Goal: Task Accomplishment & Management: Use online tool/utility

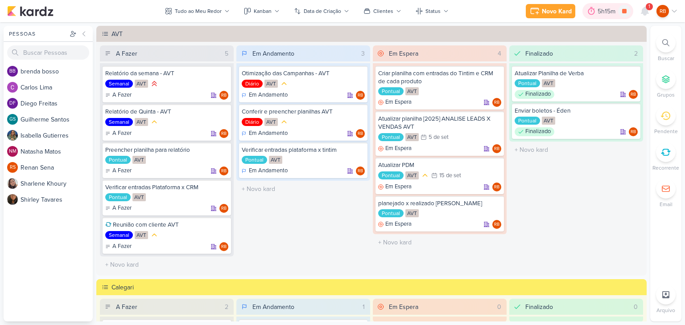
click at [601, 11] on div "5h15m" at bounding box center [607, 11] width 21 height 9
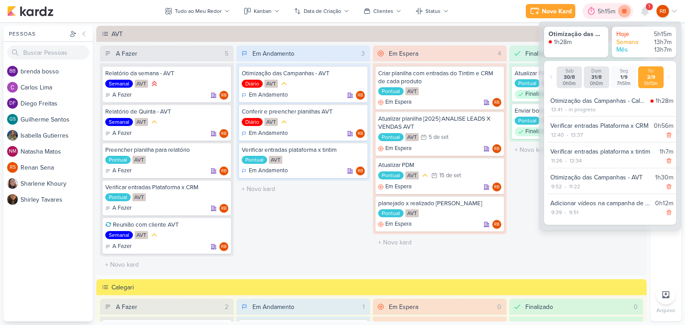
click at [626, 11] on icon at bounding box center [624, 11] width 4 height 4
click at [613, 12] on div "5h15m" at bounding box center [620, 11] width 21 height 9
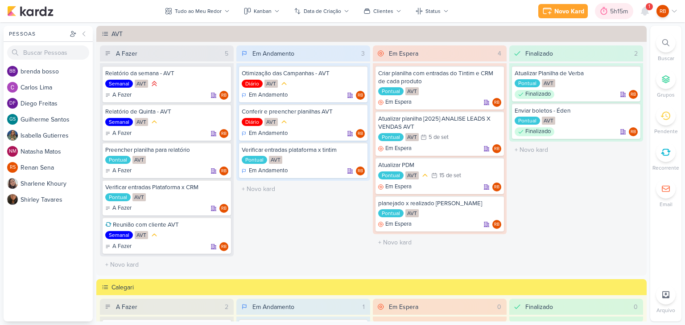
click at [613, 12] on div "5h15m" at bounding box center [620, 11] width 21 height 9
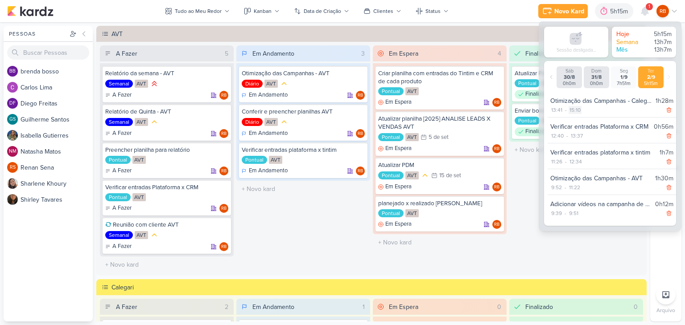
click at [577, 107] on div "15:10" at bounding box center [574, 110] width 13 height 8
select select "15"
select select "10"
click at [576, 120] on select "00 01 02 03 04 05 06 07 08 09 10 11 12 13 14 15 16 17 18 19 20 21 22 23" at bounding box center [574, 121] width 12 height 11
select select "14"
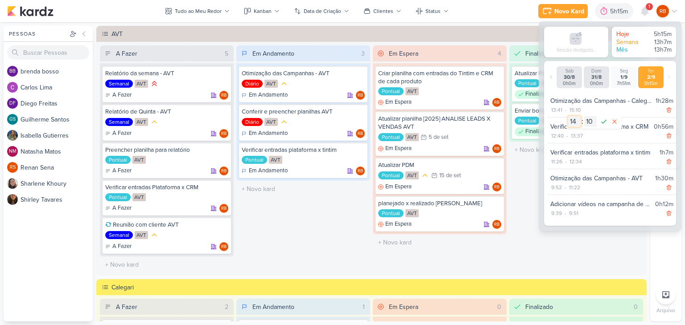
click at [568, 116] on select "00 01 02 03 04 05 06 07 08 09 10 11 12 13 14 15 16 17 18 19 20 21 22 23" at bounding box center [574, 121] width 12 height 11
click at [596, 120] on select "00 01 02 03 04 05 06 07 08 09 10 11 12 13 14 15 16 17 18 19 20 21 22 23 24 25 2…" at bounding box center [590, 121] width 12 height 11
select select "33"
click at [584, 116] on select "00 01 02 03 04 05 06 07 08 09 10 11 12 13 14 15 16 17 18 19 20 21 22 23 24 25 2…" at bounding box center [590, 121] width 12 height 11
click at [605, 119] on icon at bounding box center [603, 121] width 11 height 11
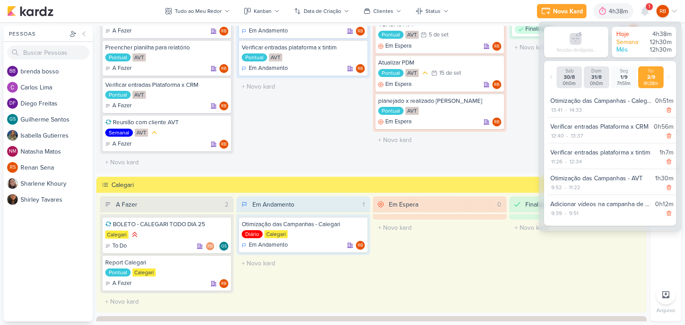
scroll to position [223, 0]
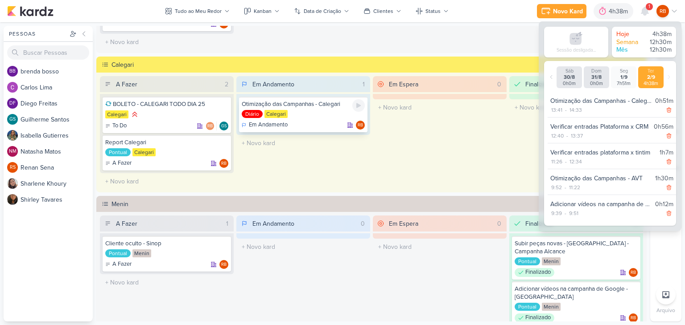
click at [326, 99] on div "Otimização das Campanhas - Calegari Diário [GEOGRAPHIC_DATA] Em Andamento RB" at bounding box center [303, 115] width 128 height 36
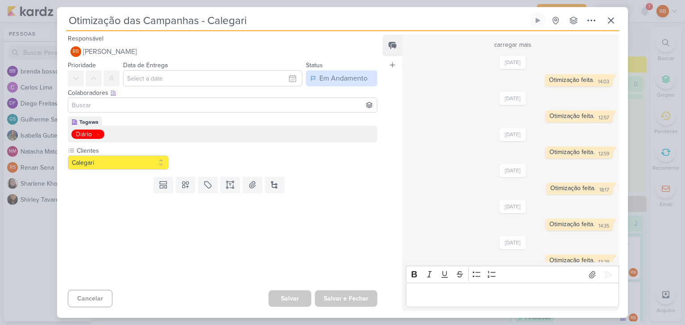
scroll to position [676, 0]
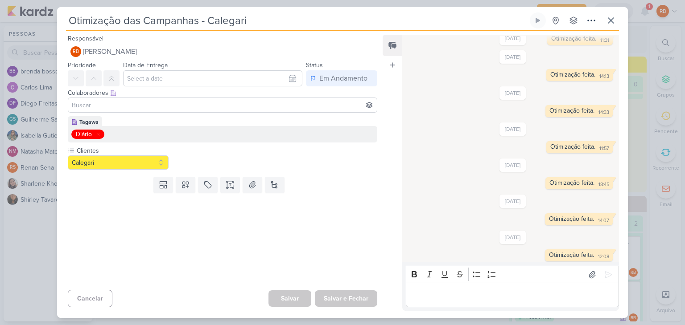
click at [286, 18] on input "Otimização das Campanhas - Calegari" at bounding box center [297, 20] width 462 height 16
click at [608, 21] on icon at bounding box center [610, 20] width 11 height 11
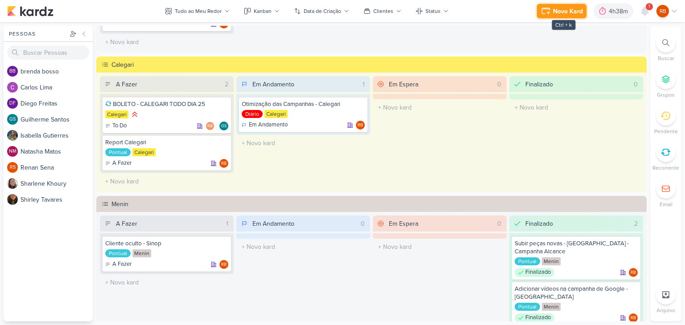
click at [556, 11] on div "Novo Kard" at bounding box center [568, 11] width 30 height 9
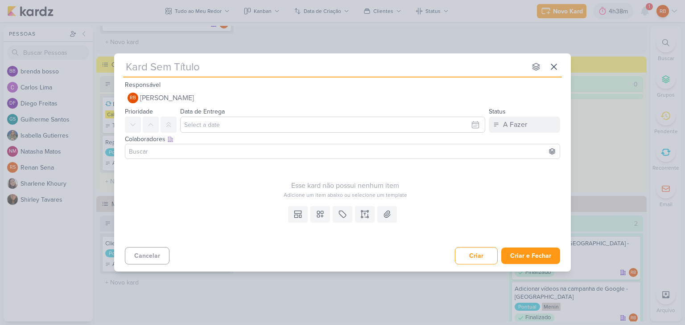
type input "Otimização das Campanhas - Calegari"
type input "Otimização das Campanhas -"
type input "Otimização das Campanhas - M"
type input "Otimização das Campanhas - Men"
type input "Otimização das Campanhas - Menin"
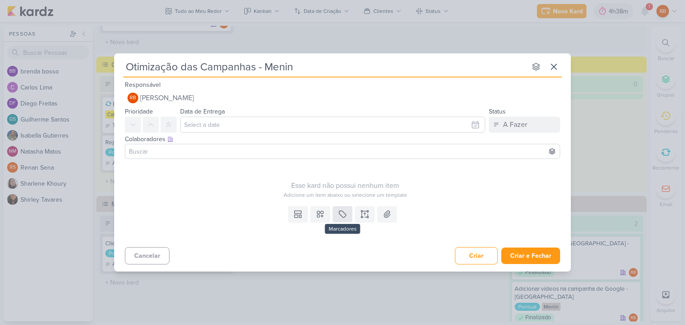
type input "Otimização das Campanhas - Menin"
click at [344, 217] on icon at bounding box center [342, 214] width 7 height 7
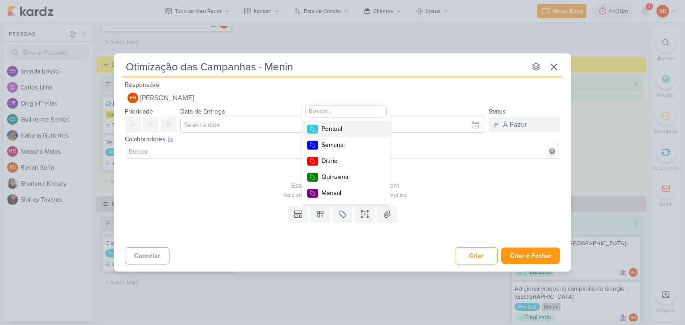
click at [357, 127] on div "Pontual" at bounding box center [350, 128] width 58 height 9
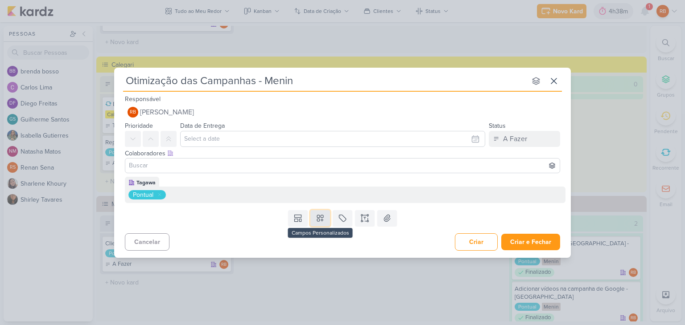
click at [321, 221] on icon at bounding box center [320, 218] width 9 height 9
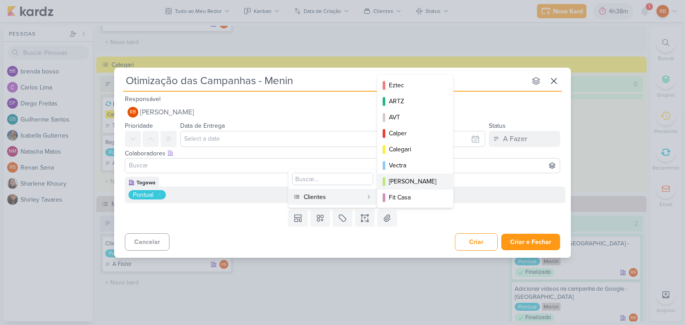
scroll to position [129, 0]
click at [407, 180] on div "Menin" at bounding box center [415, 181] width 53 height 9
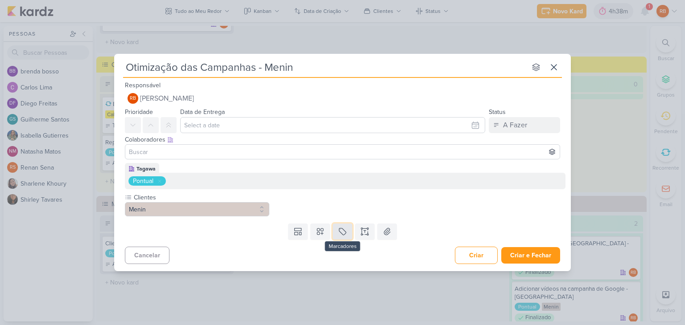
click at [340, 232] on icon at bounding box center [342, 232] width 7 height 7
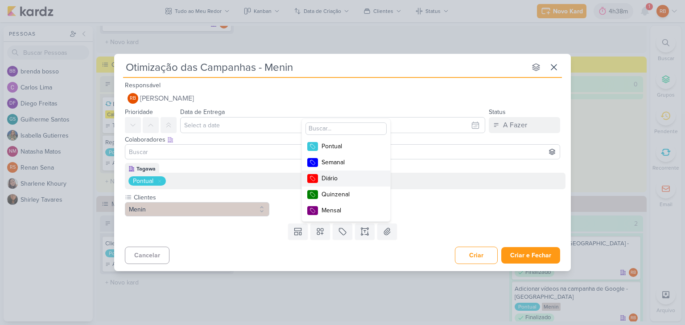
click at [344, 184] on button "Diário" at bounding box center [346, 179] width 88 height 16
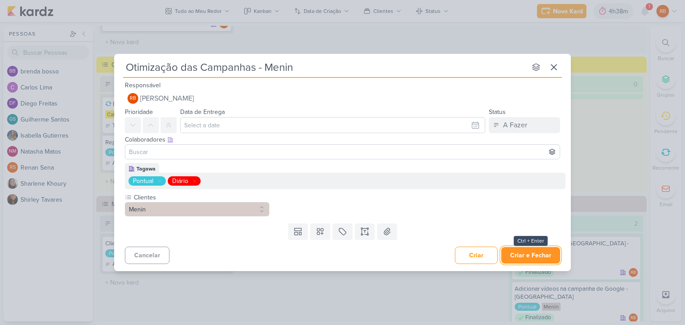
click at [536, 258] on button "Criar e Fechar" at bounding box center [530, 255] width 59 height 16
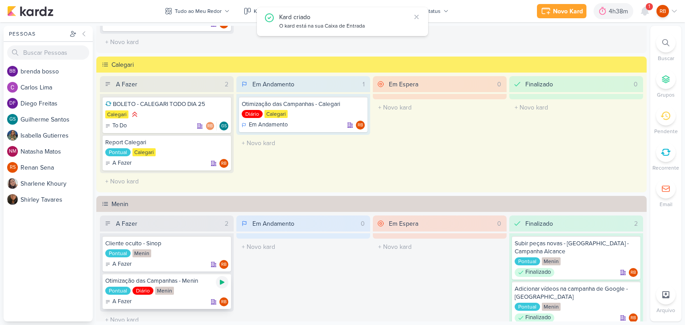
click at [222, 281] on icon at bounding box center [222, 282] width 4 height 5
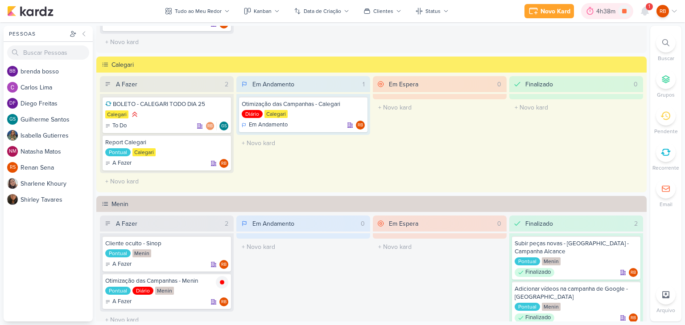
click at [604, 12] on div "4h38m" at bounding box center [607, 11] width 22 height 9
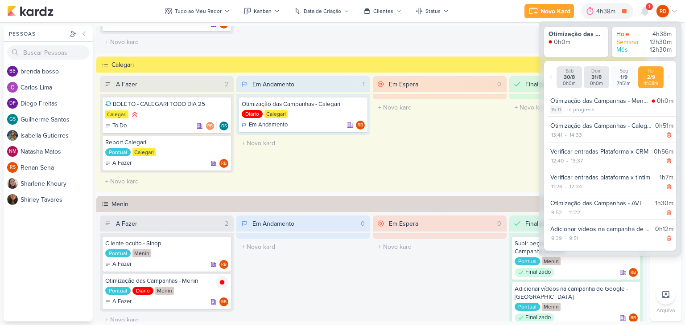
click at [559, 111] on div "15:11" at bounding box center [556, 110] width 12 height 8
select select "15"
select select "11"
click at [557, 122] on select "00 01 02 03 04 05 06 07 08 09 10 11 12 13 14 15 16 17 18 19 20 21 22 23" at bounding box center [556, 121] width 12 height 11
select select "14"
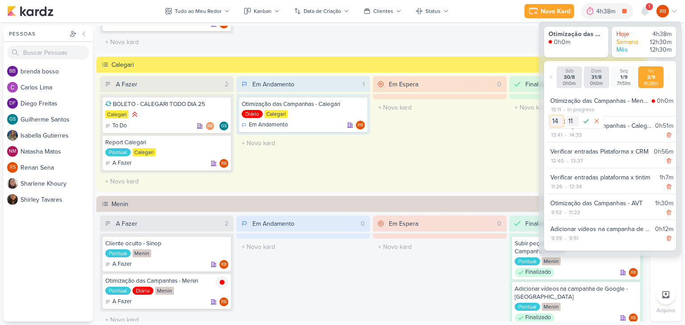
click at [550, 116] on select "00 01 02 03 04 05 06 07 08 09 10 11 12 13 14 15 16 17 18 19 20 21 22 23" at bounding box center [556, 121] width 12 height 11
click at [572, 120] on select "00 01 02 03 04 05 06 07 08 09 10 11 12 13 14 15 16 17 18 19 20 21 22 23 24 25 2…" at bounding box center [572, 121] width 12 height 11
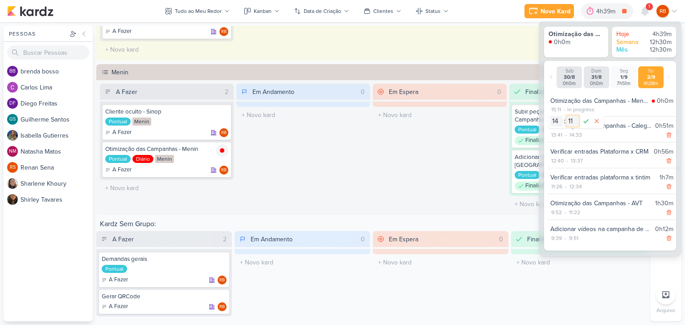
scroll to position [364, 0]
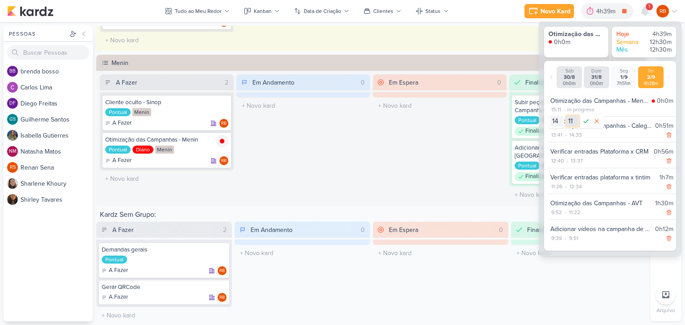
click at [572, 119] on select "00 01 02 03 04 05 06 07 08 09 10 11 12 13 14 15 16 17 18 19 20 21 22 23 24 25 2…" at bounding box center [572, 121] width 12 height 11
select select "49"
click at [566, 116] on select "00 01 02 03 04 05 06 07 08 09 10 11 12 13 14 15 16 17 18 19 20 21 22 23 24 25 2…" at bounding box center [572, 121] width 12 height 11
click at [587, 120] on icon at bounding box center [585, 121] width 11 height 11
click at [613, 9] on div "5h1m" at bounding box center [609, 11] width 17 height 9
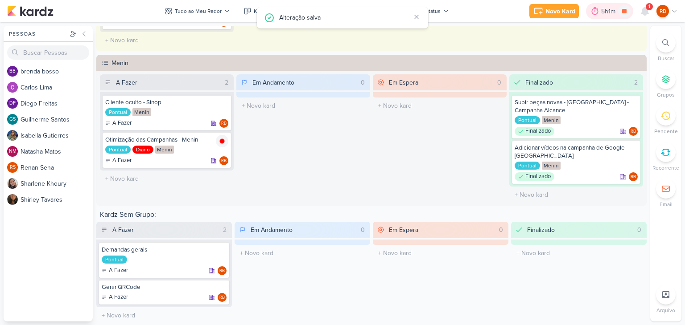
click at [612, 10] on div "5h1m" at bounding box center [609, 11] width 17 height 9
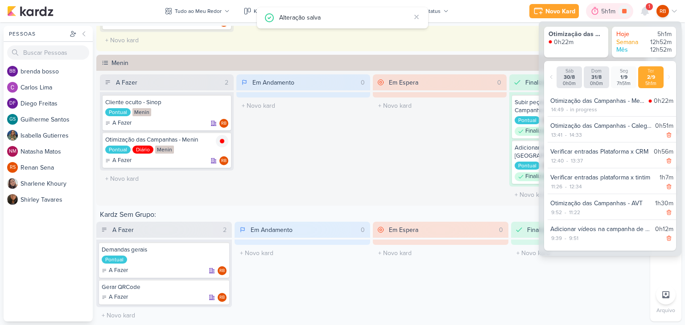
click at [607, 10] on div "5h1m" at bounding box center [609, 11] width 17 height 9
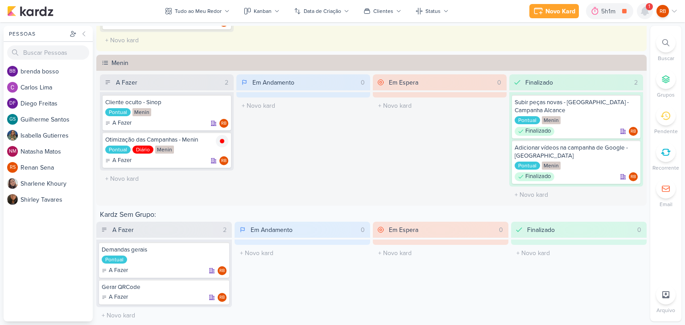
click at [646, 13] on icon at bounding box center [644, 11] width 7 height 8
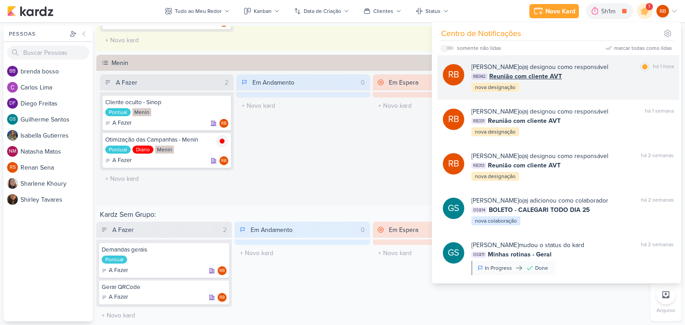
click at [561, 75] on div "RB342 Reunião com cliente AVT" at bounding box center [572, 76] width 202 height 9
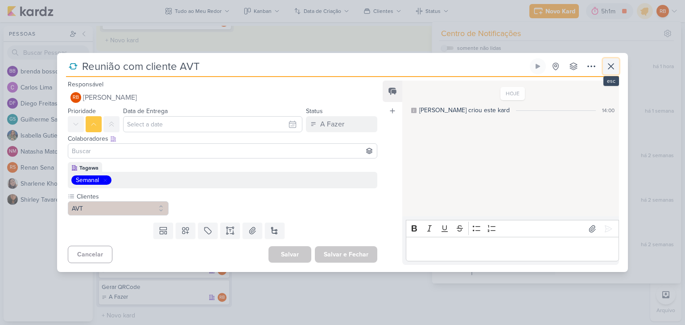
click at [613, 65] on icon at bounding box center [610, 66] width 11 height 11
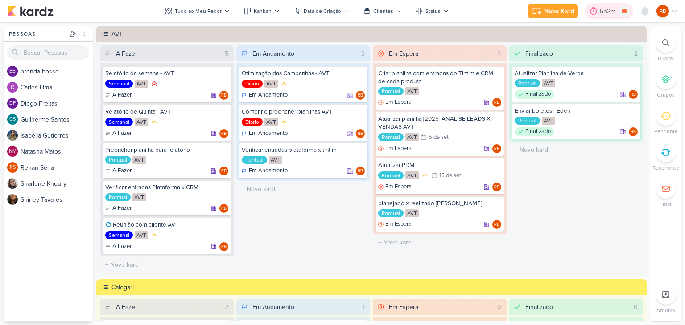
click at [608, 9] on div "5h2m" at bounding box center [609, 11] width 18 height 9
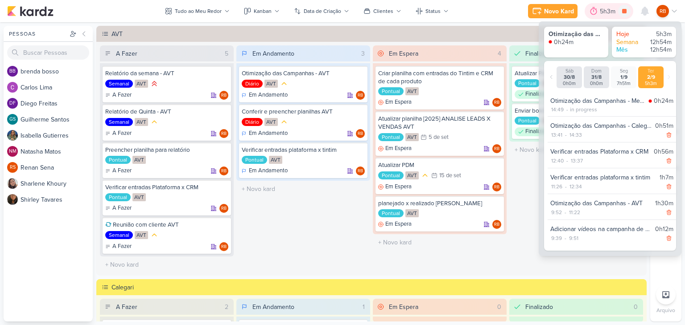
click at [608, 9] on div "5h3m" at bounding box center [609, 11] width 18 height 9
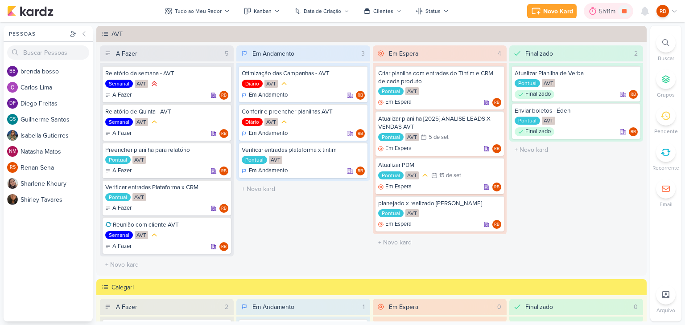
click at [599, 7] on div "5h11m" at bounding box center [608, 11] width 19 height 9
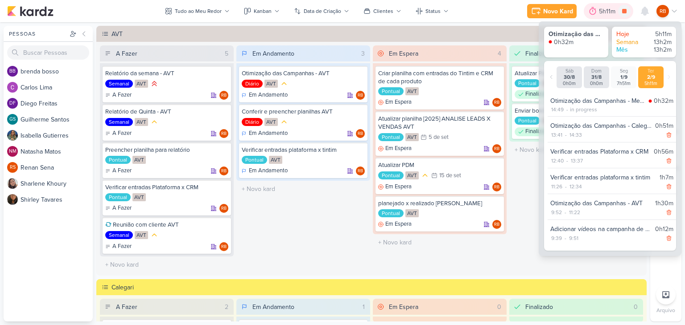
click at [599, 7] on div "5h11m" at bounding box center [608, 11] width 19 height 9
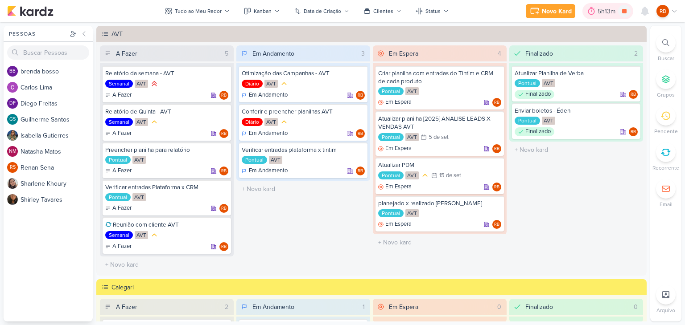
click at [604, 7] on div "5h13m" at bounding box center [607, 11] width 21 height 9
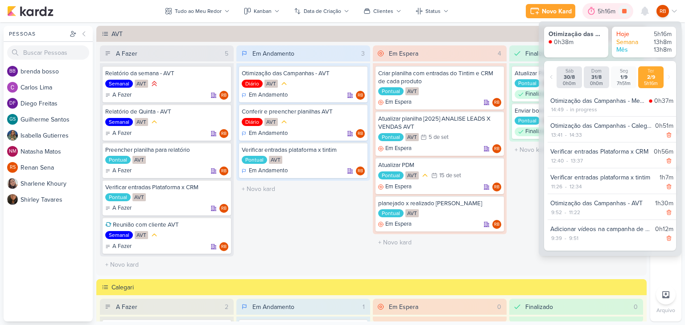
click at [604, 13] on div "5h16m" at bounding box center [607, 11] width 21 height 9
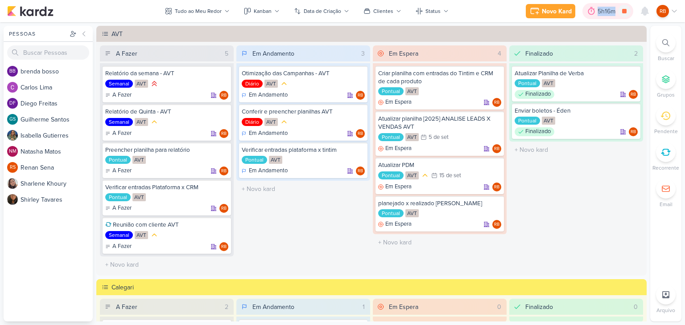
click at [604, 13] on div "5h16m" at bounding box center [607, 11] width 21 height 9
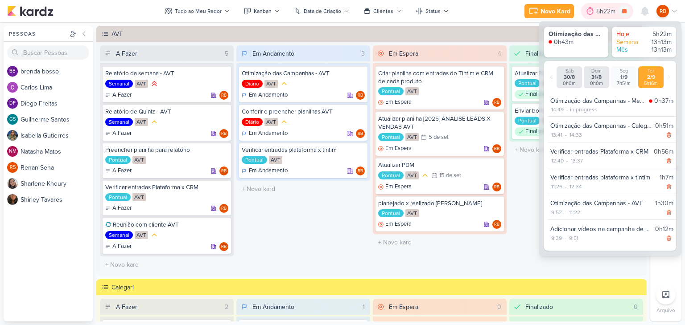
click at [602, 10] on div "5h22m" at bounding box center [607, 11] width 22 height 9
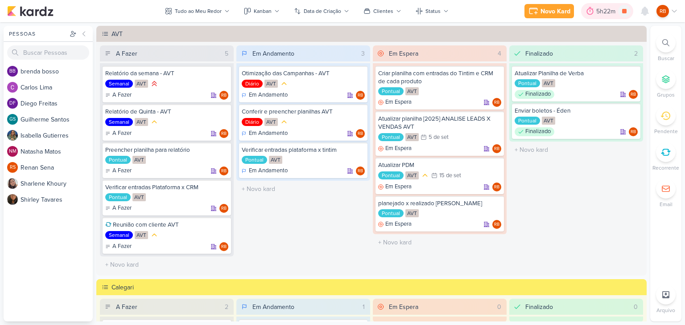
click at [602, 10] on div "5h22m" at bounding box center [607, 11] width 22 height 9
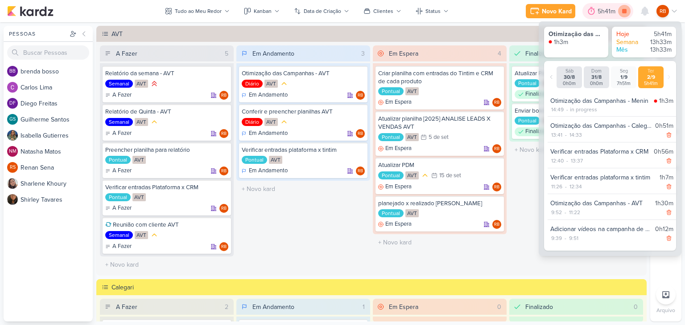
click at [623, 11] on icon at bounding box center [624, 11] width 4 height 4
click at [615, 11] on div "5h41m" at bounding box center [620, 11] width 21 height 9
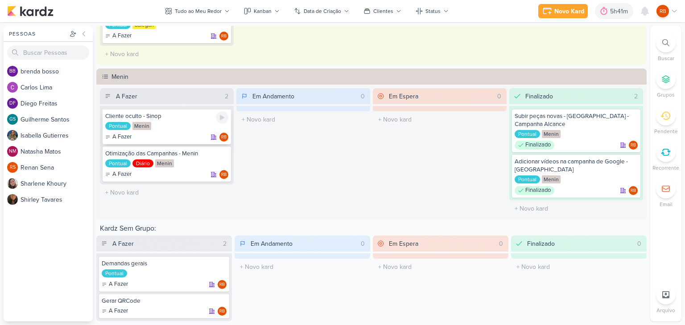
scroll to position [364, 0]
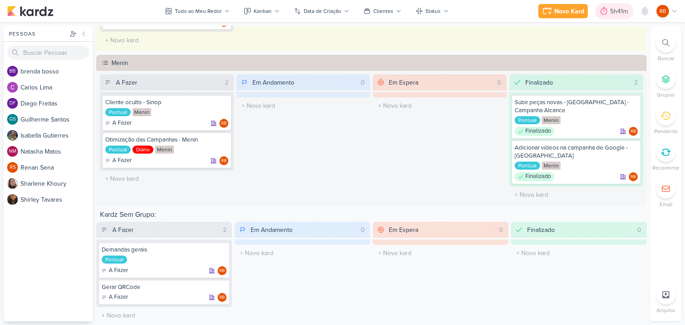
click at [615, 5] on div "5h41m" at bounding box center [614, 11] width 38 height 16
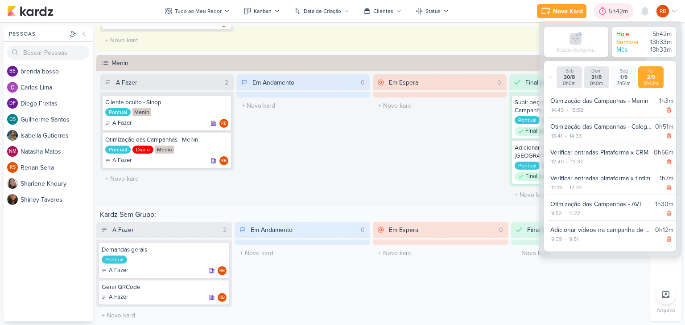
click at [615, 7] on div "5h42m" at bounding box center [619, 11] width 22 height 9
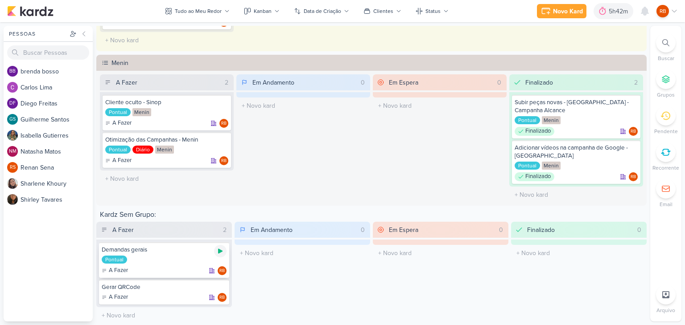
click at [220, 248] on icon at bounding box center [220, 251] width 7 height 7
click at [604, 10] on div "5h54m" at bounding box center [607, 11] width 22 height 9
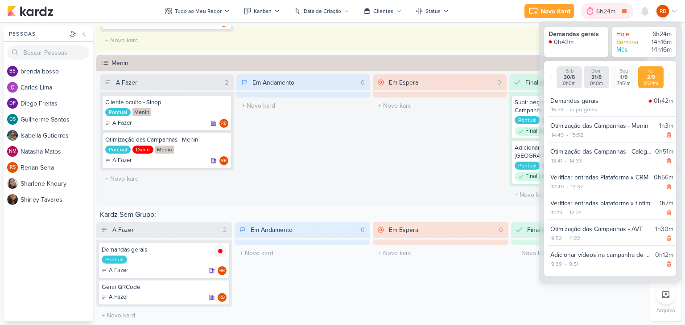
click at [607, 11] on div "6h24m" at bounding box center [607, 11] width 22 height 9
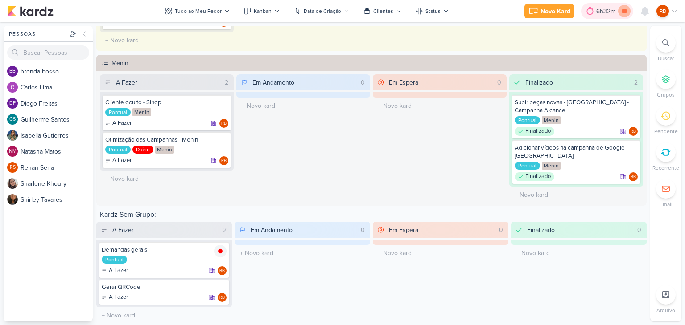
click at [629, 13] on icon at bounding box center [624, 11] width 12 height 12
click at [610, 8] on div "6h32m" at bounding box center [619, 11] width 22 height 9
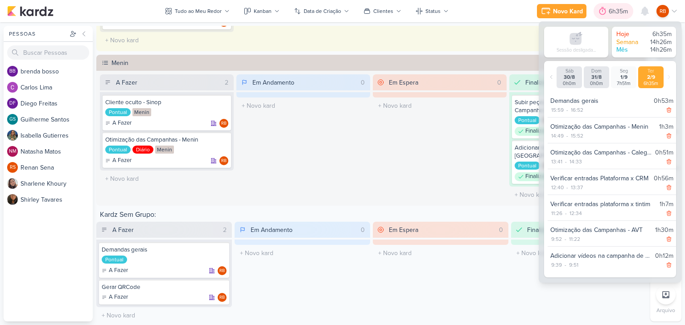
click at [615, 11] on div "6h35m" at bounding box center [619, 11] width 22 height 9
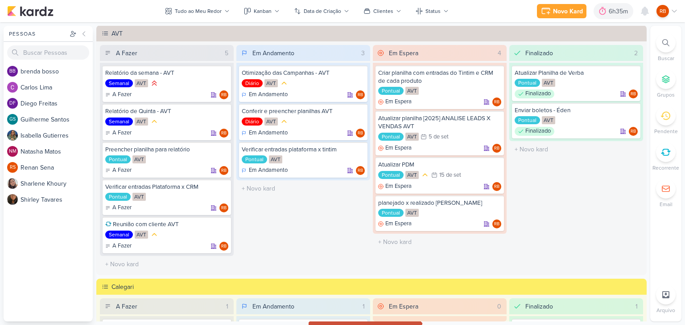
scroll to position [0, 0]
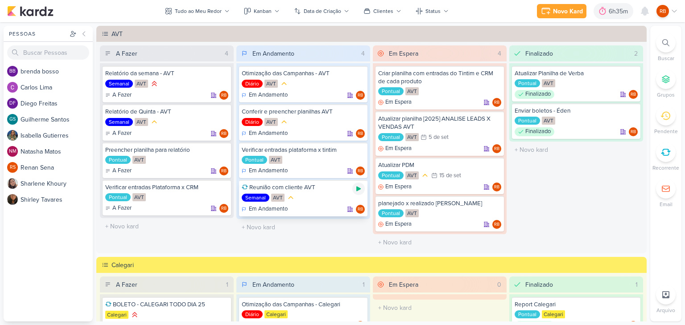
click at [358, 186] on icon at bounding box center [358, 188] width 7 height 7
